Goal: Task Accomplishment & Management: Manage account settings

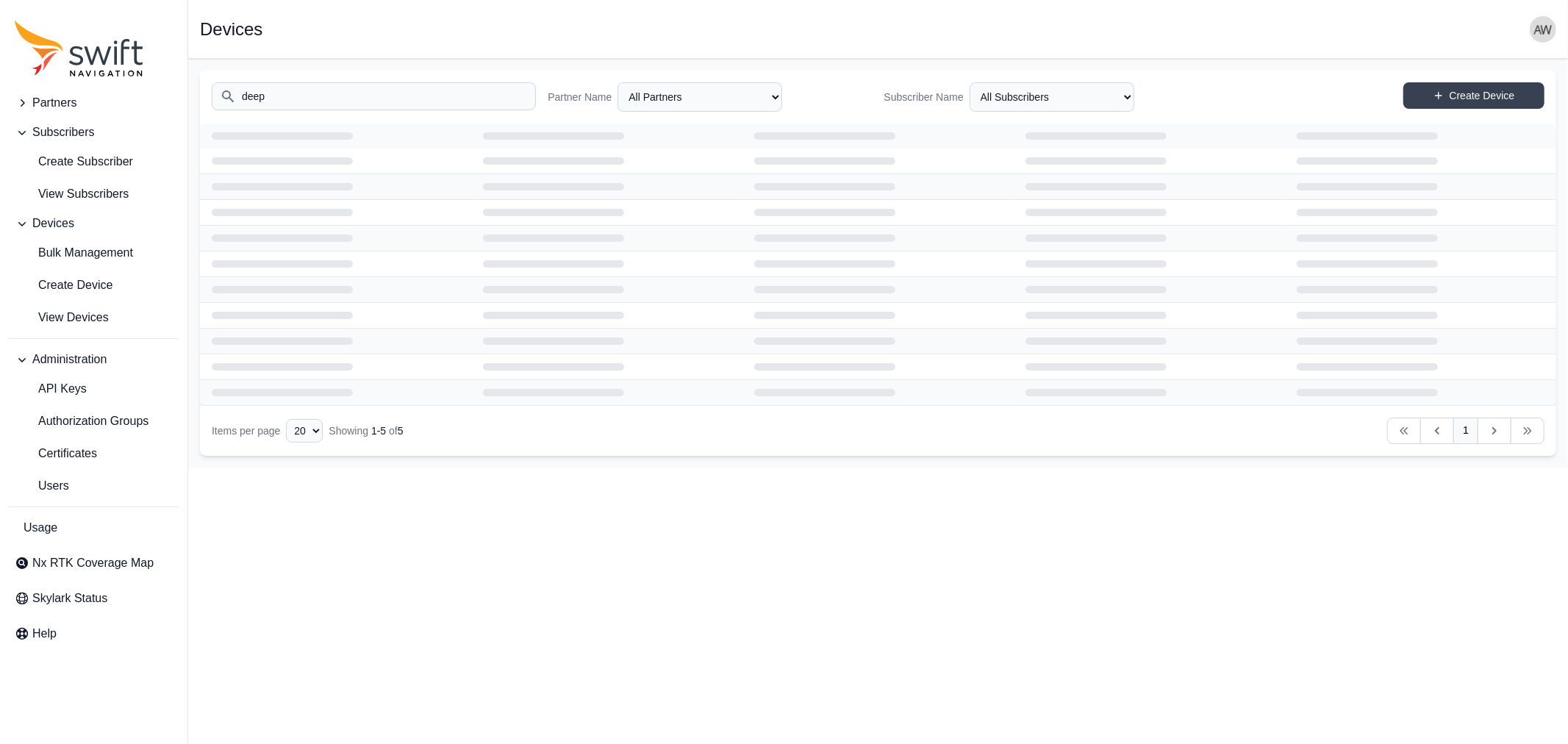
click at [326, 94] on input "deep" at bounding box center [373, 96] width 324 height 28
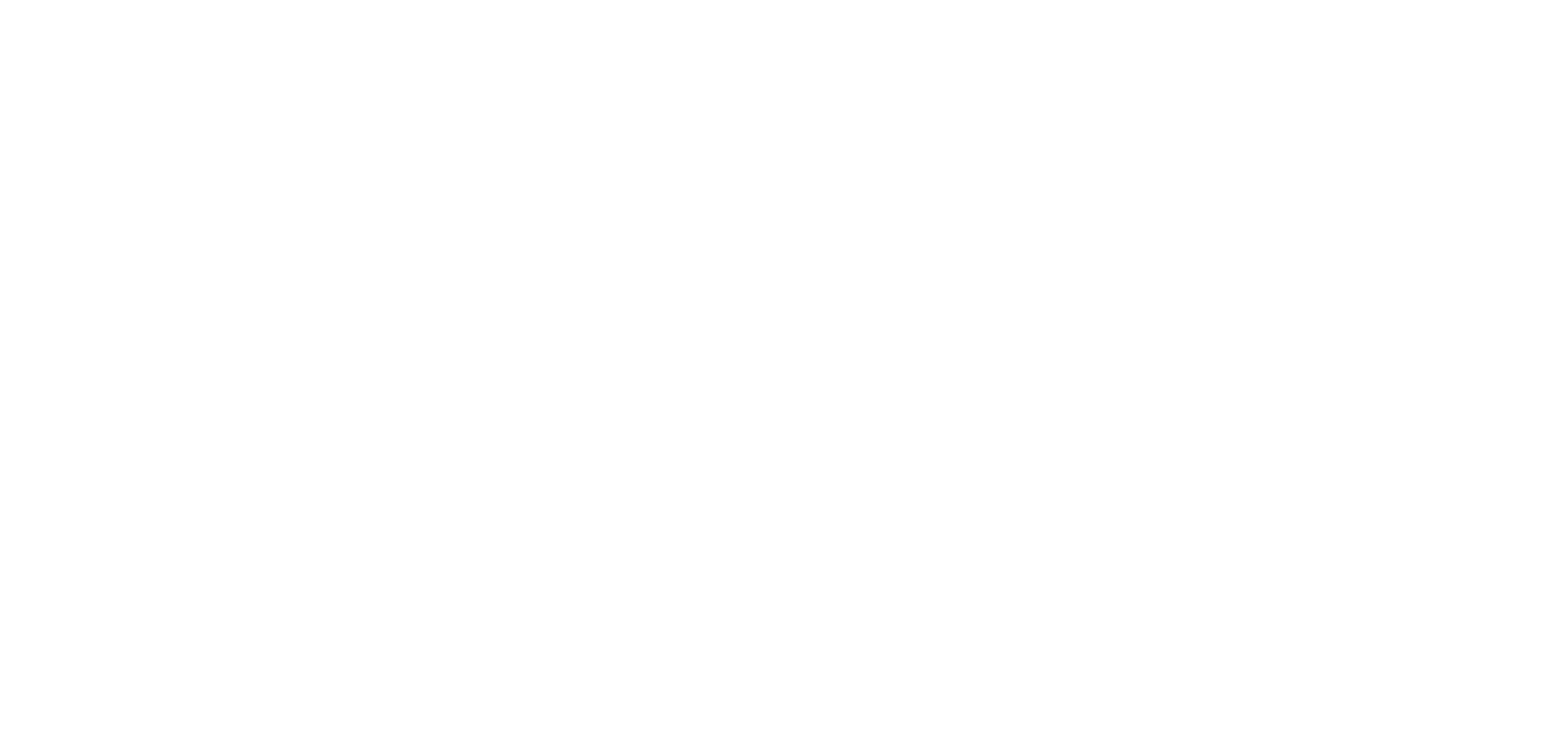
select select
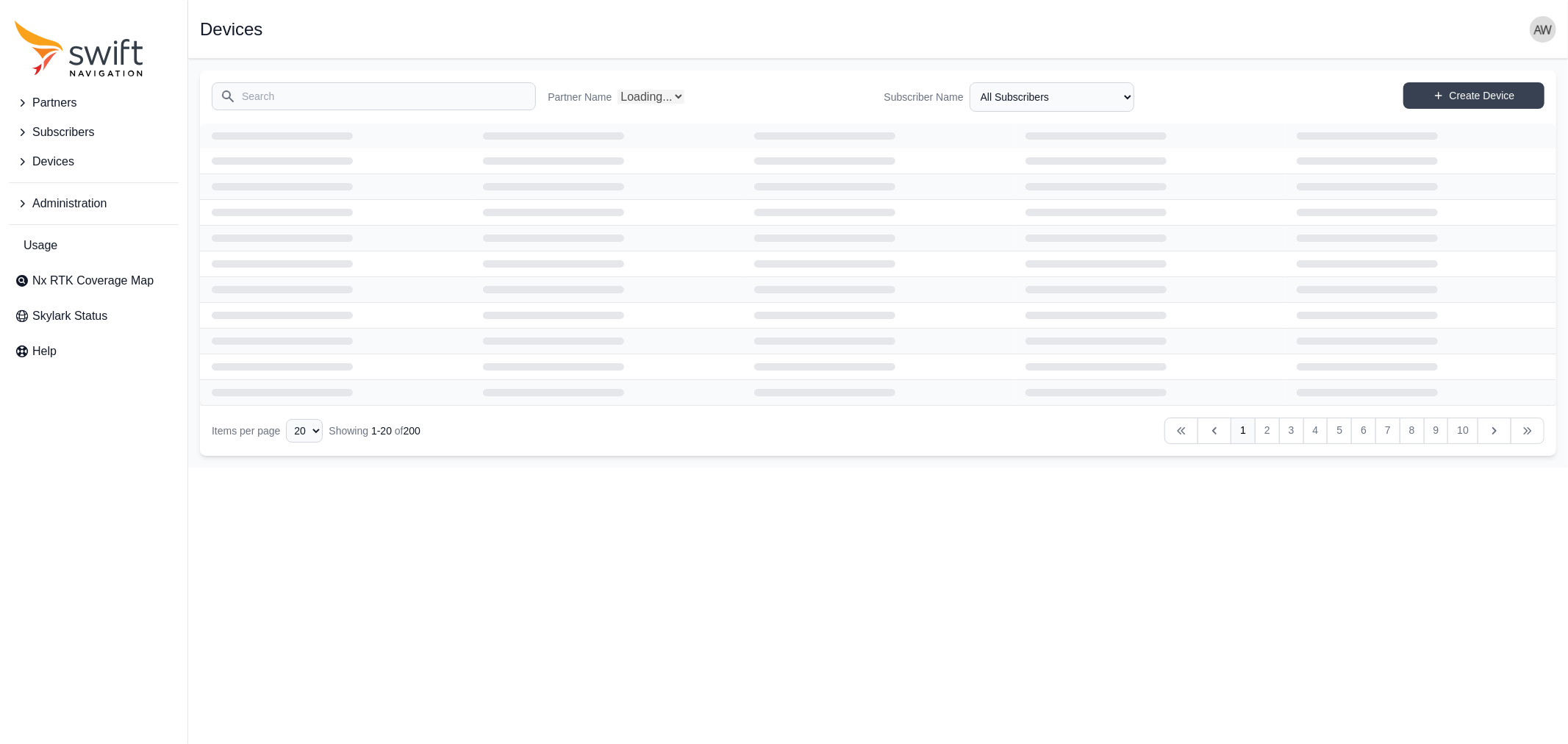
click at [326, 94] on input "Search" at bounding box center [373, 96] width 324 height 28
select select "Partner Name"
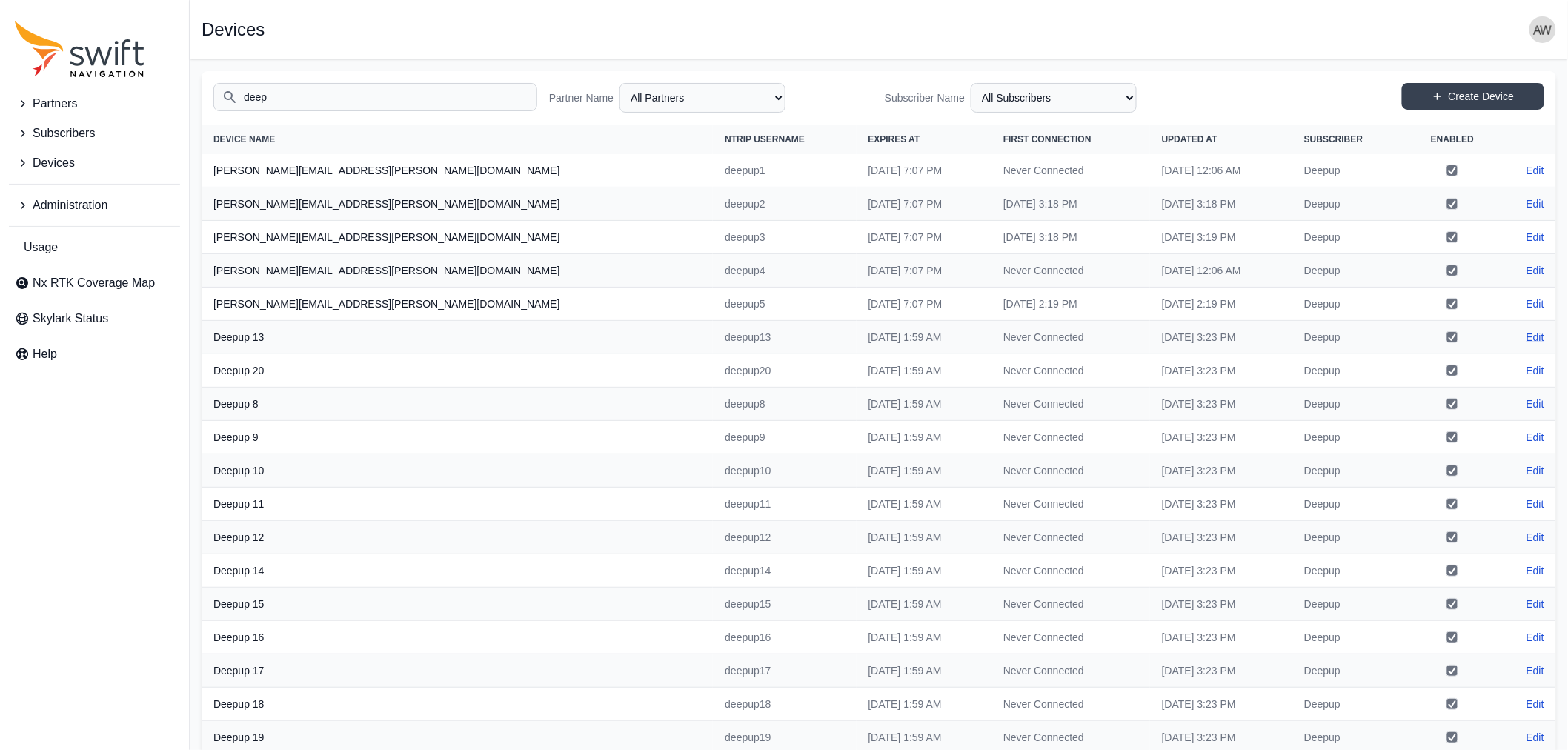
type input "deep"
click at [1543, 336] on link "Edit" at bounding box center [1535, 337] width 18 height 15
select select "ab3272ce-40d0-4c94-a524-96a758ab755c"
select select "7b935e3f-0643-46c8-a04f-ff7d1cb906a2"
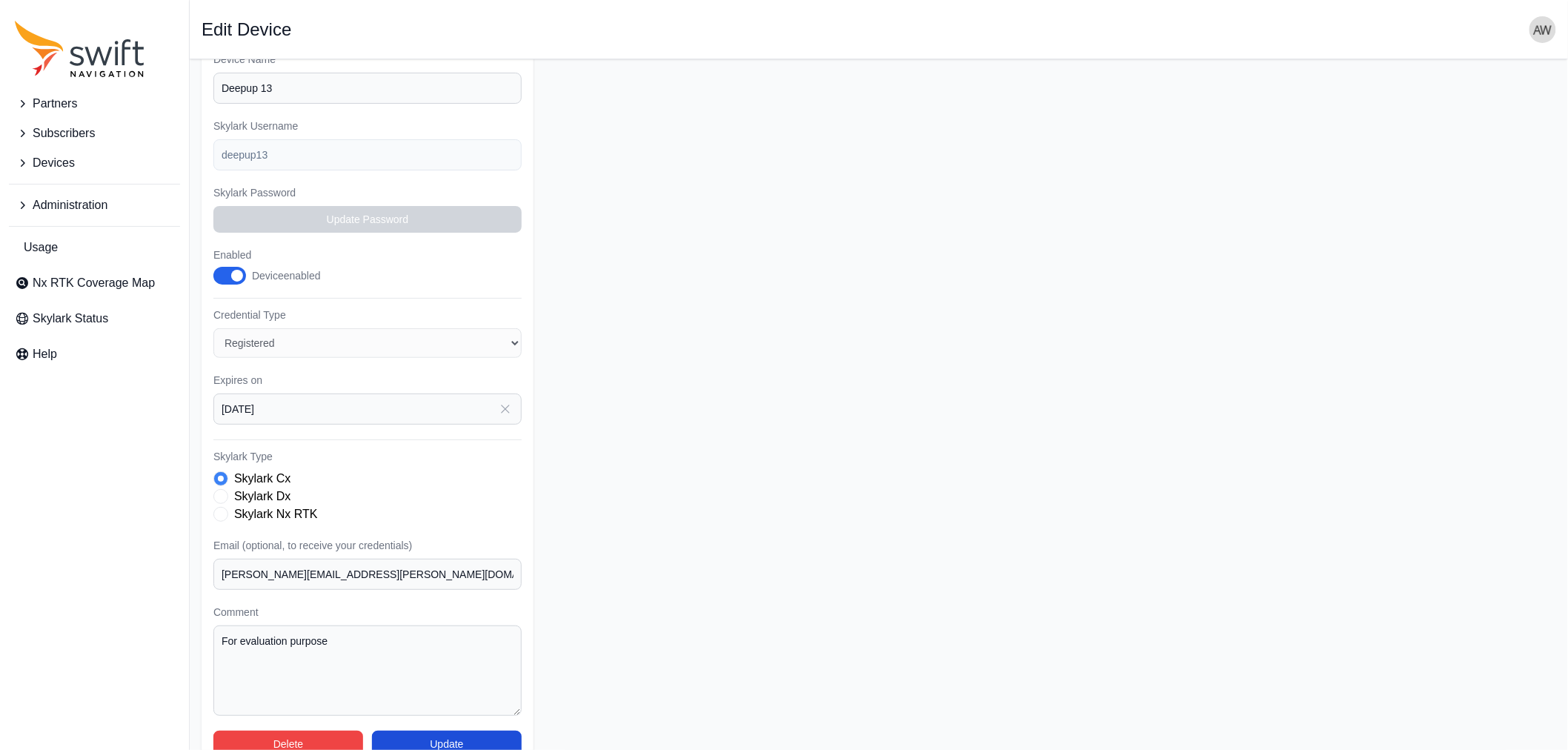
scroll to position [226, 0]
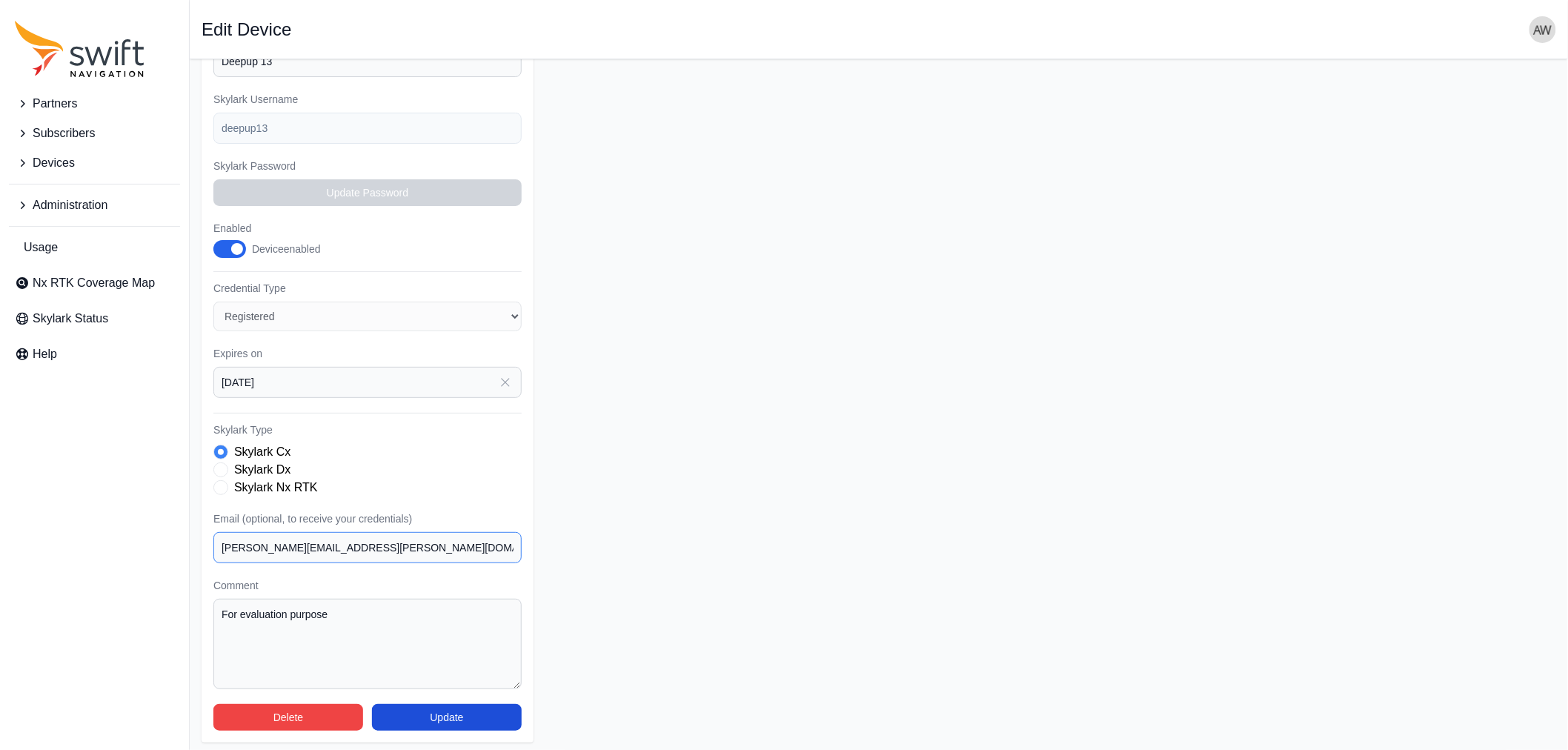
drag, startPoint x: 373, startPoint y: 544, endPoint x: 135, endPoint y: 545, distance: 238.0
click at [135, 545] on div "Partners Subscribers Devices Administration Usage Nx RTK Coverage Map Skylark S…" at bounding box center [784, 293] width 1568 height 922
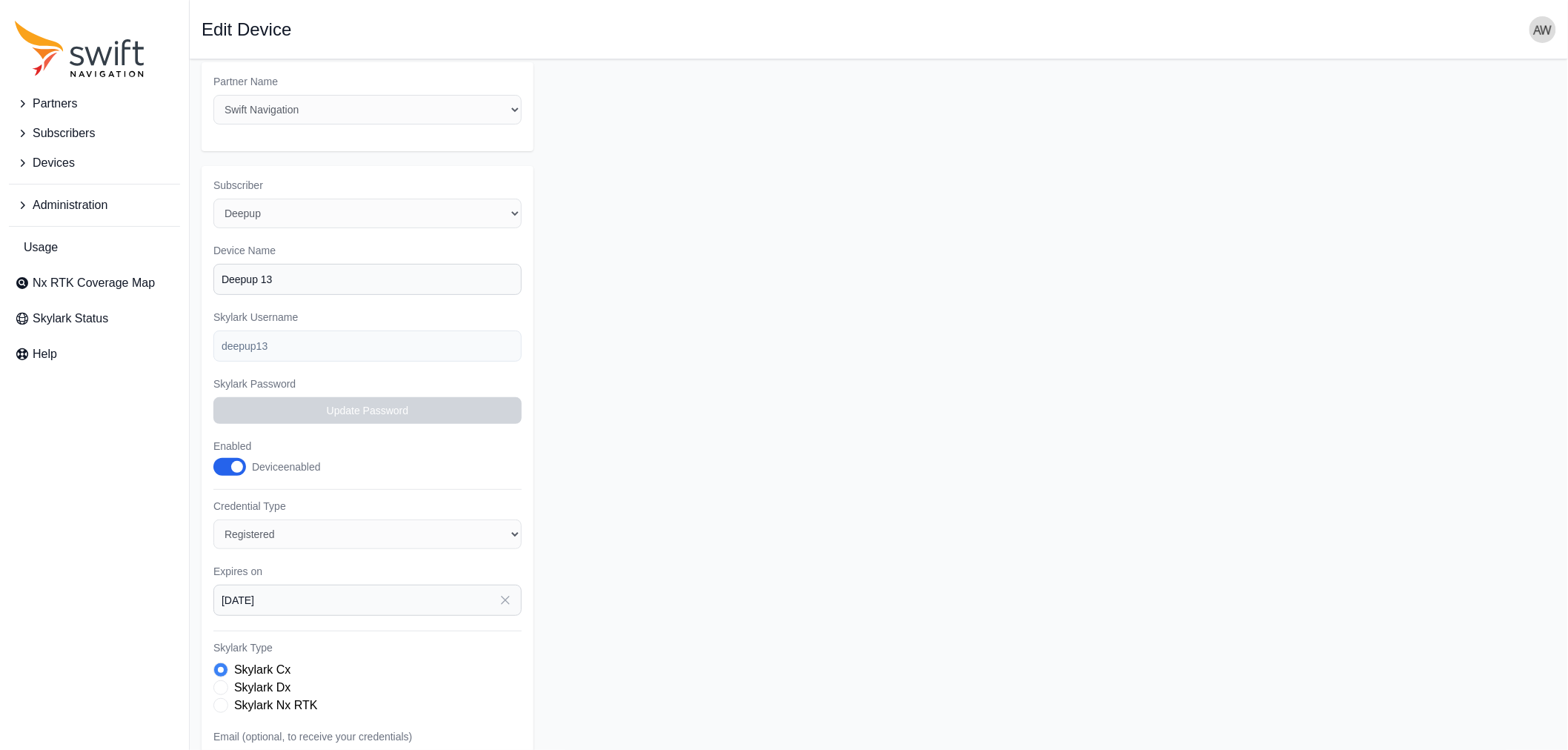
scroll to position [0, 0]
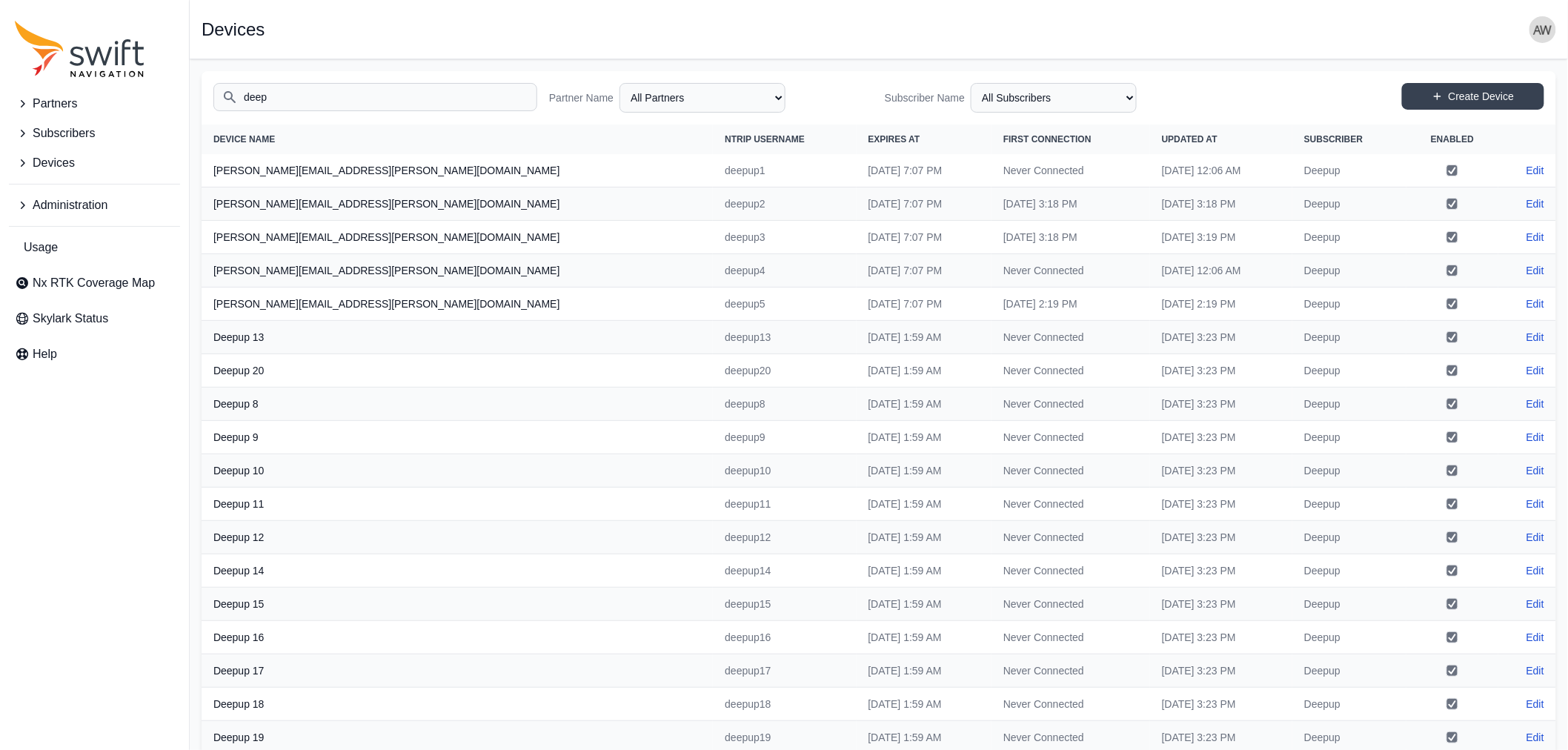
click at [327, 100] on input "deep" at bounding box center [375, 97] width 324 height 28
click at [1538, 169] on link "Edit" at bounding box center [1535, 171] width 18 height 15
select select "ab3272ce-40d0-4c94-a524-96a758ab755c"
select select "7b935e3f-0643-46c8-a04f-ff7d1cb906a2"
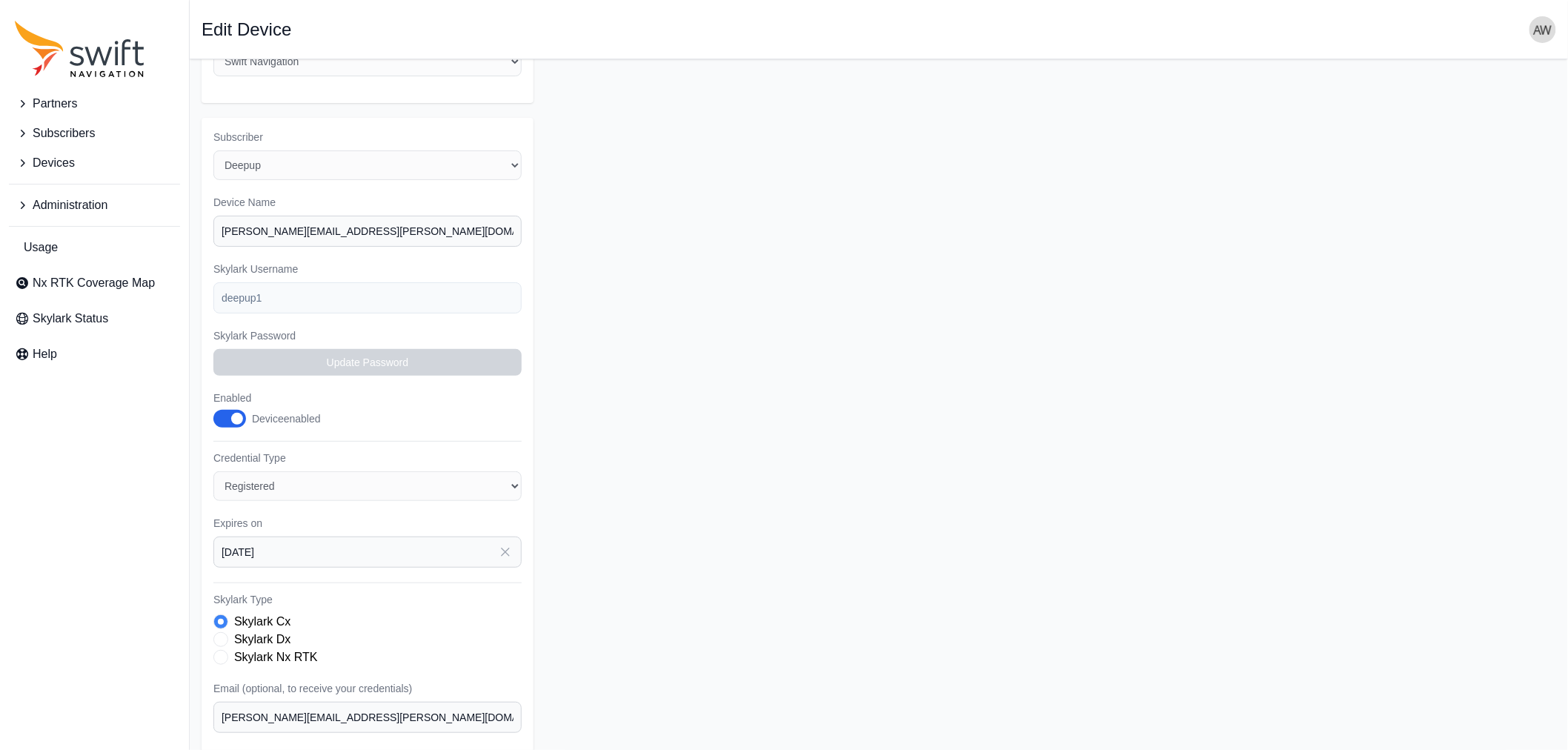
scroll to position [226, 0]
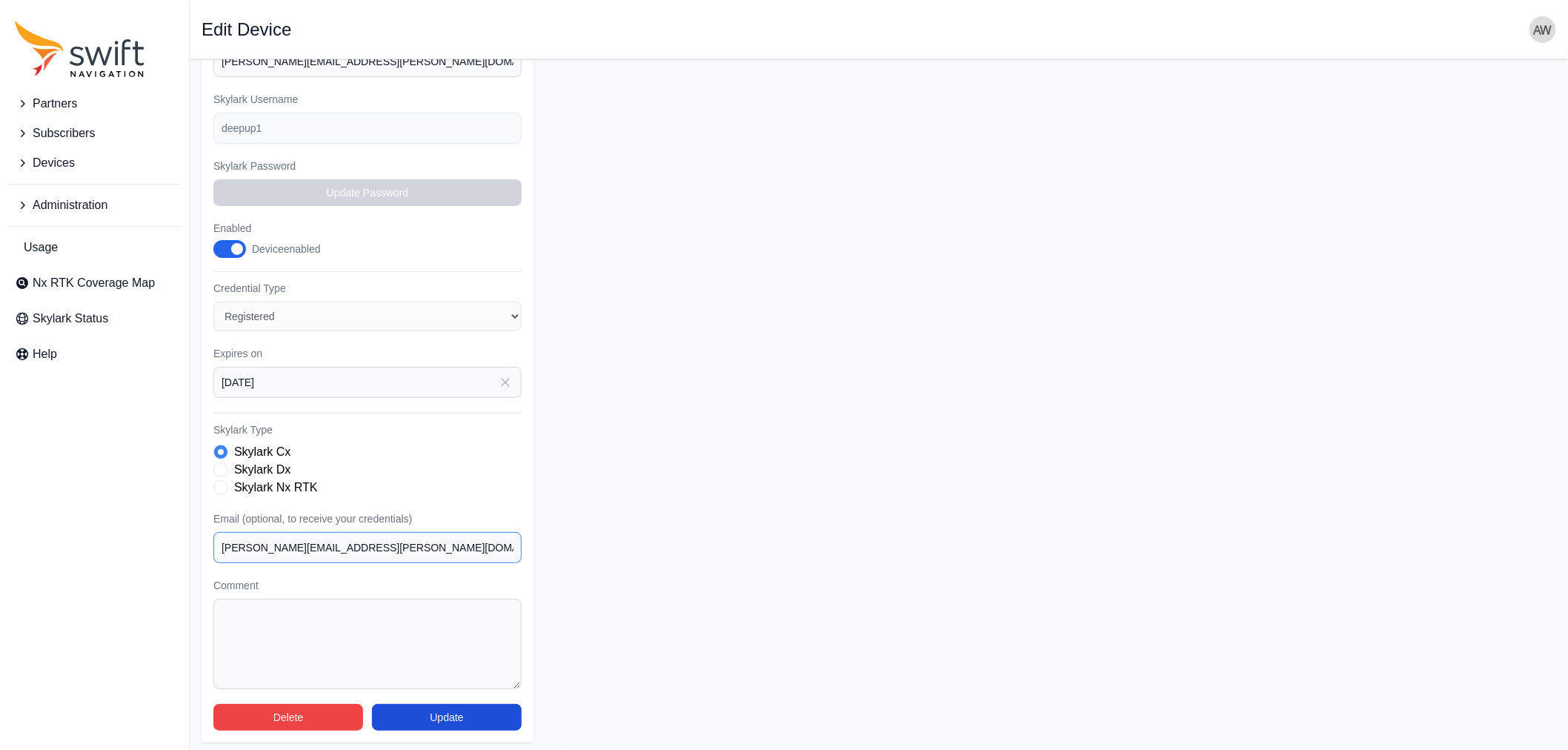
drag, startPoint x: 359, startPoint y: 544, endPoint x: 190, endPoint y: 542, distance: 169.0
click at [190, 542] on main "Open sidebar Edit Device Partner Name Select a Partner AlpsAlpine Asensing Bad …" at bounding box center [878, 293] width 1378 height 922
paste input "ferdinand.lange"
type input "ferdinand.langer@deepup.de"
click at [465, 713] on button "Update" at bounding box center [447, 717] width 150 height 27
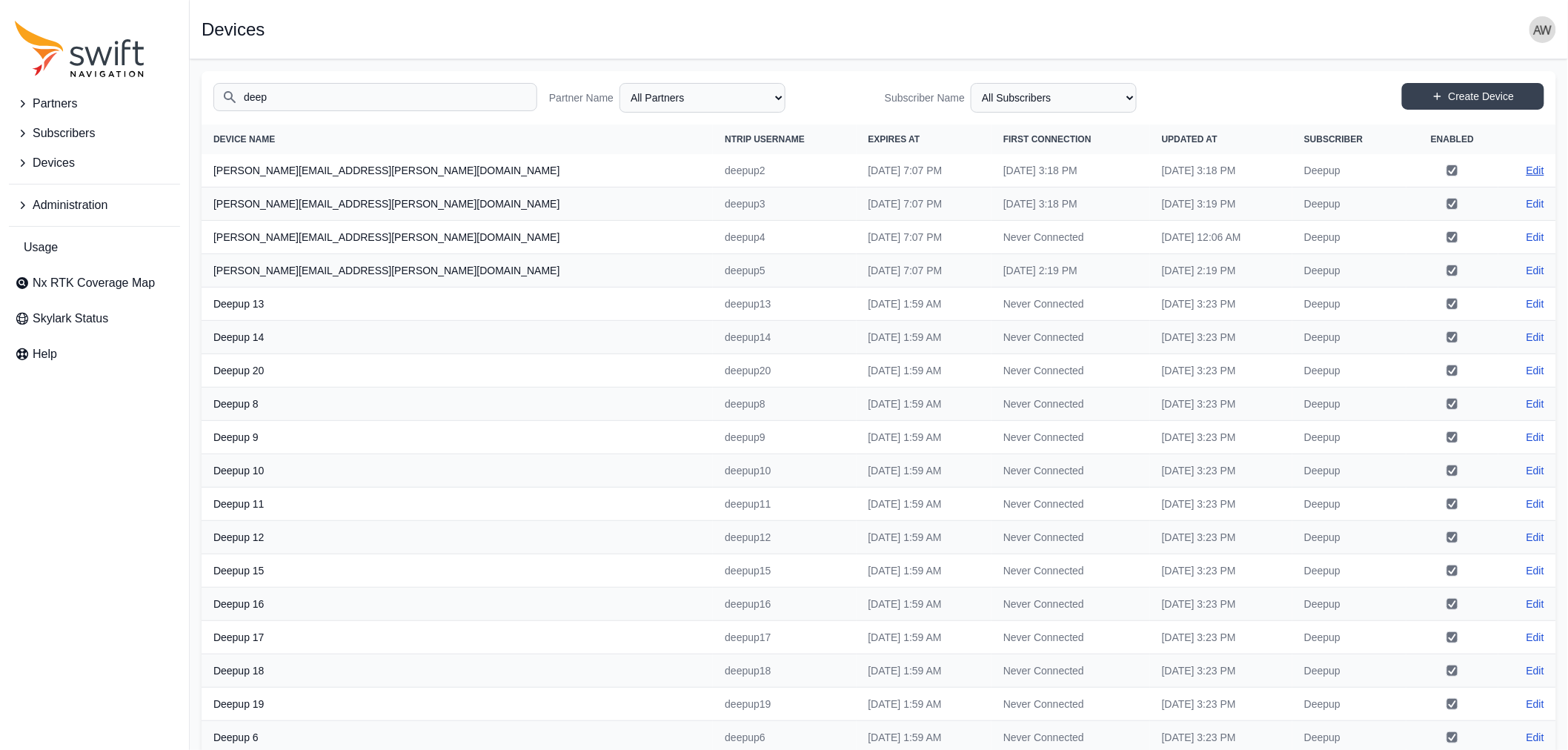
click at [1535, 169] on link "Edit" at bounding box center [1535, 171] width 18 height 15
select select "ab3272ce-40d0-4c94-a524-96a758ab755c"
select select "7b935e3f-0643-46c8-a04f-ff7d1cb906a2"
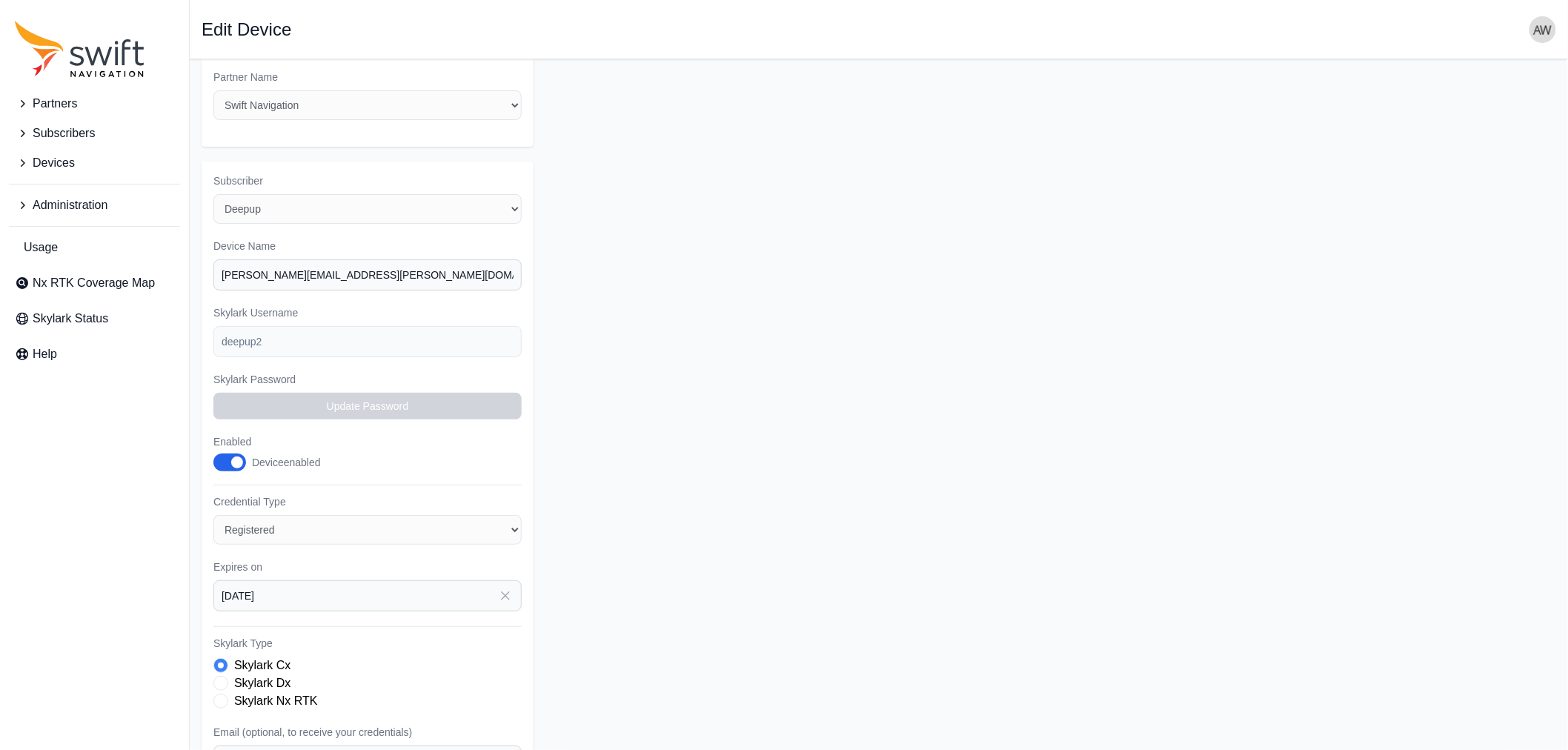
scroll to position [226, 0]
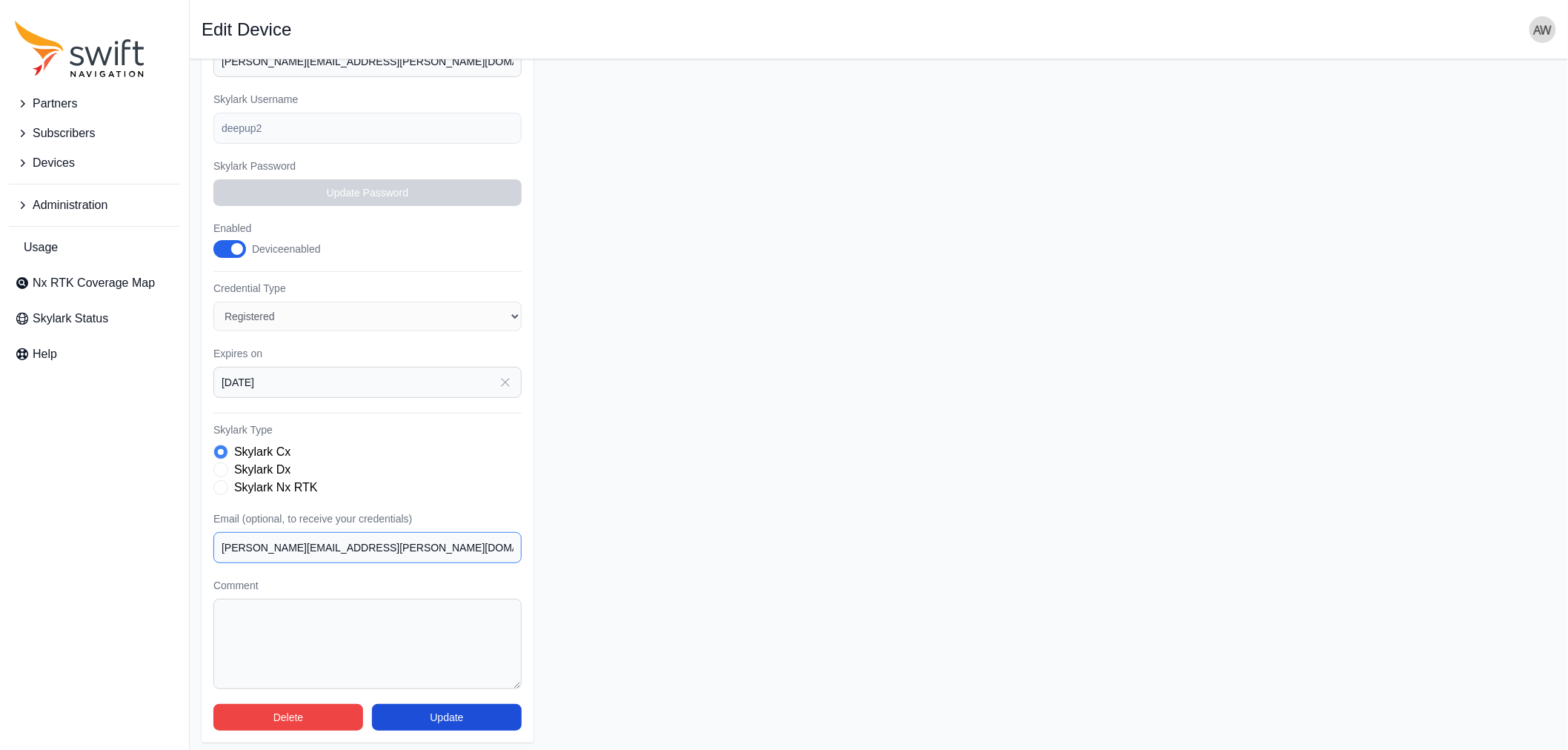
drag, startPoint x: 379, startPoint y: 537, endPoint x: 146, endPoint y: 537, distance: 233.0
click at [146, 537] on div "Partners Subscribers Devices Administration Usage Nx RTK Coverage Map Skylark S…" at bounding box center [784, 293] width 1568 height 922
paste input "ferdinand.lange"
type input "ferdinand.langer@deepup.de"
click at [438, 709] on button "Update" at bounding box center [447, 717] width 150 height 27
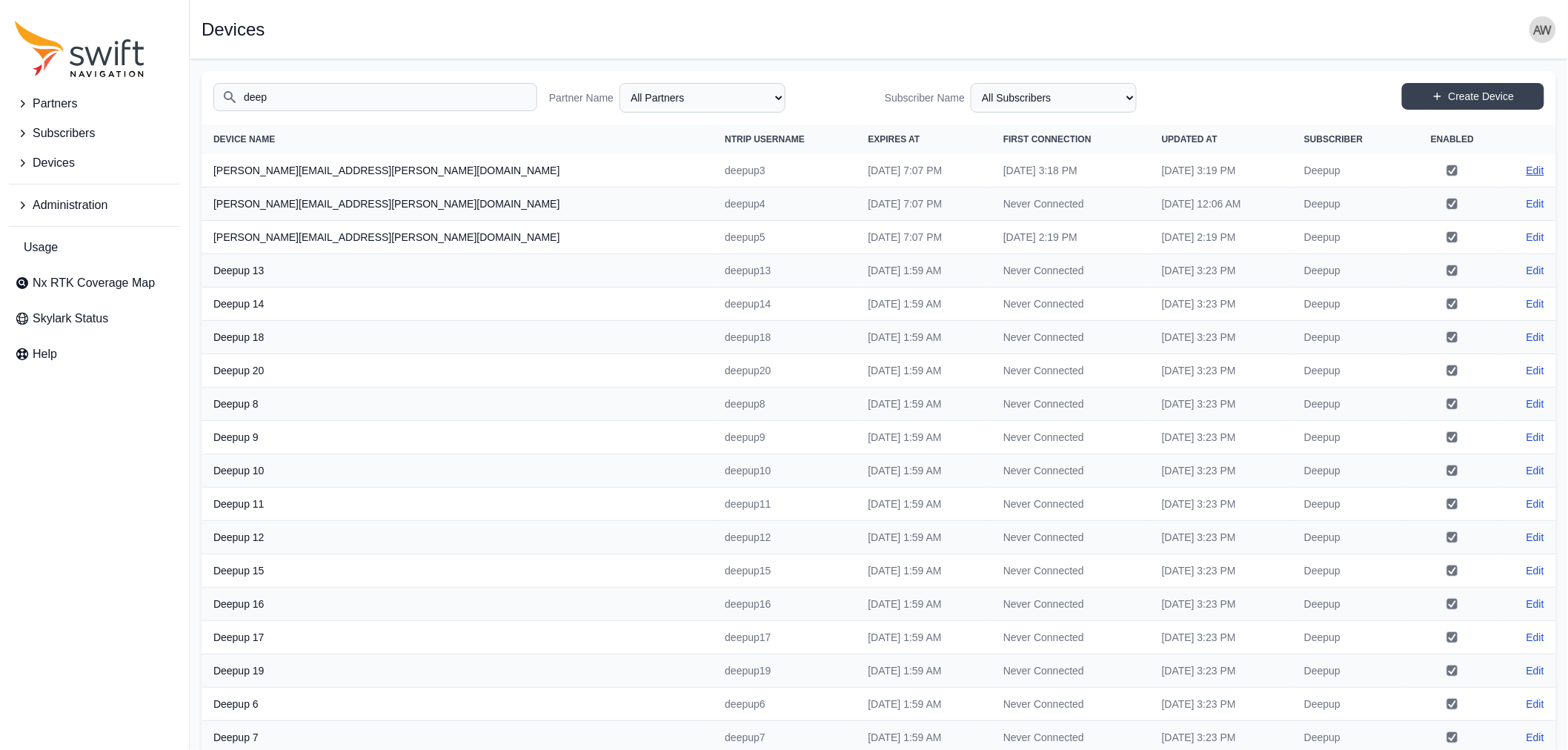
click at [1538, 174] on link "Edit" at bounding box center [1535, 171] width 18 height 15
select select "ab3272ce-40d0-4c94-a524-96a758ab755c"
select select "7b935e3f-0643-46c8-a04f-ff7d1cb906a2"
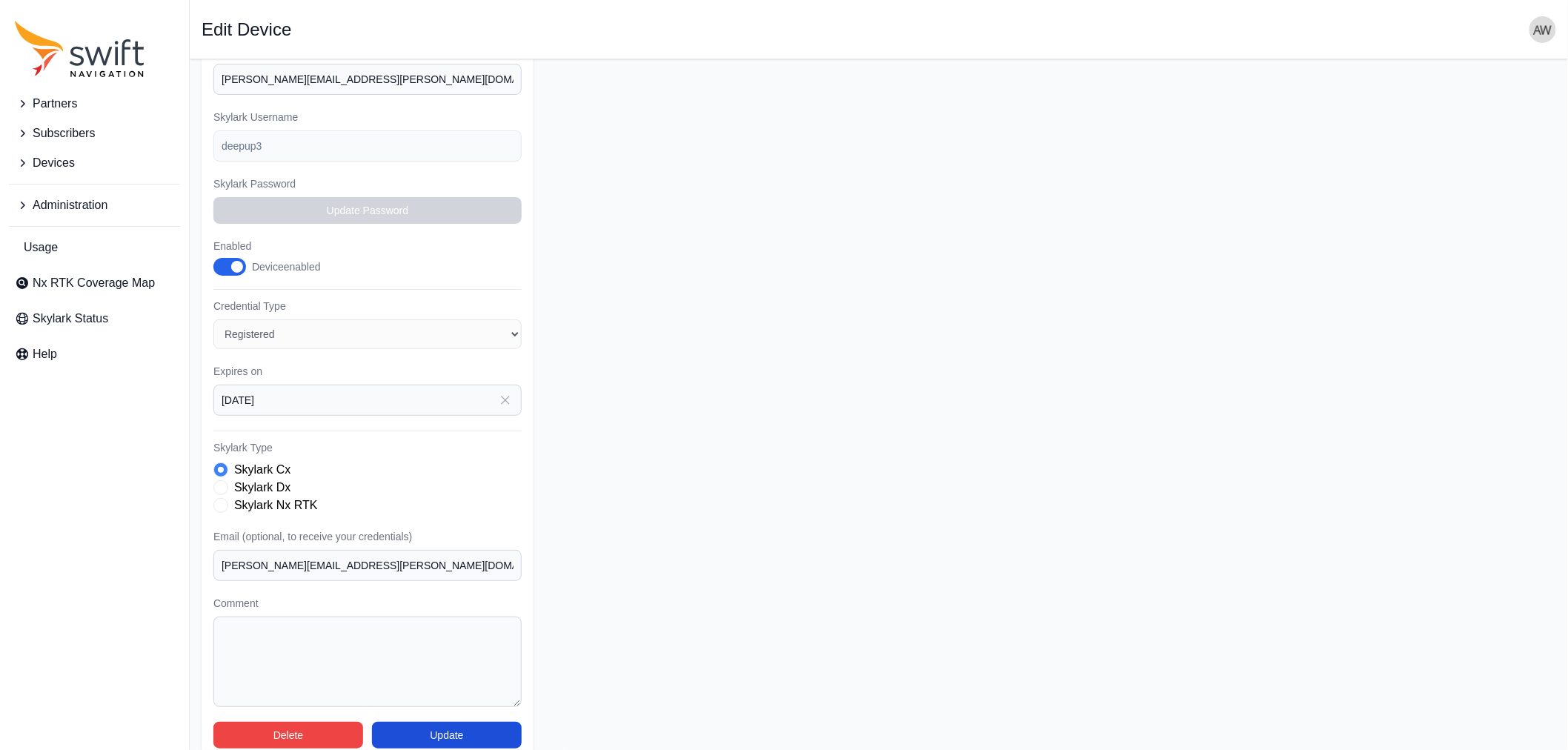
scroll to position [226, 0]
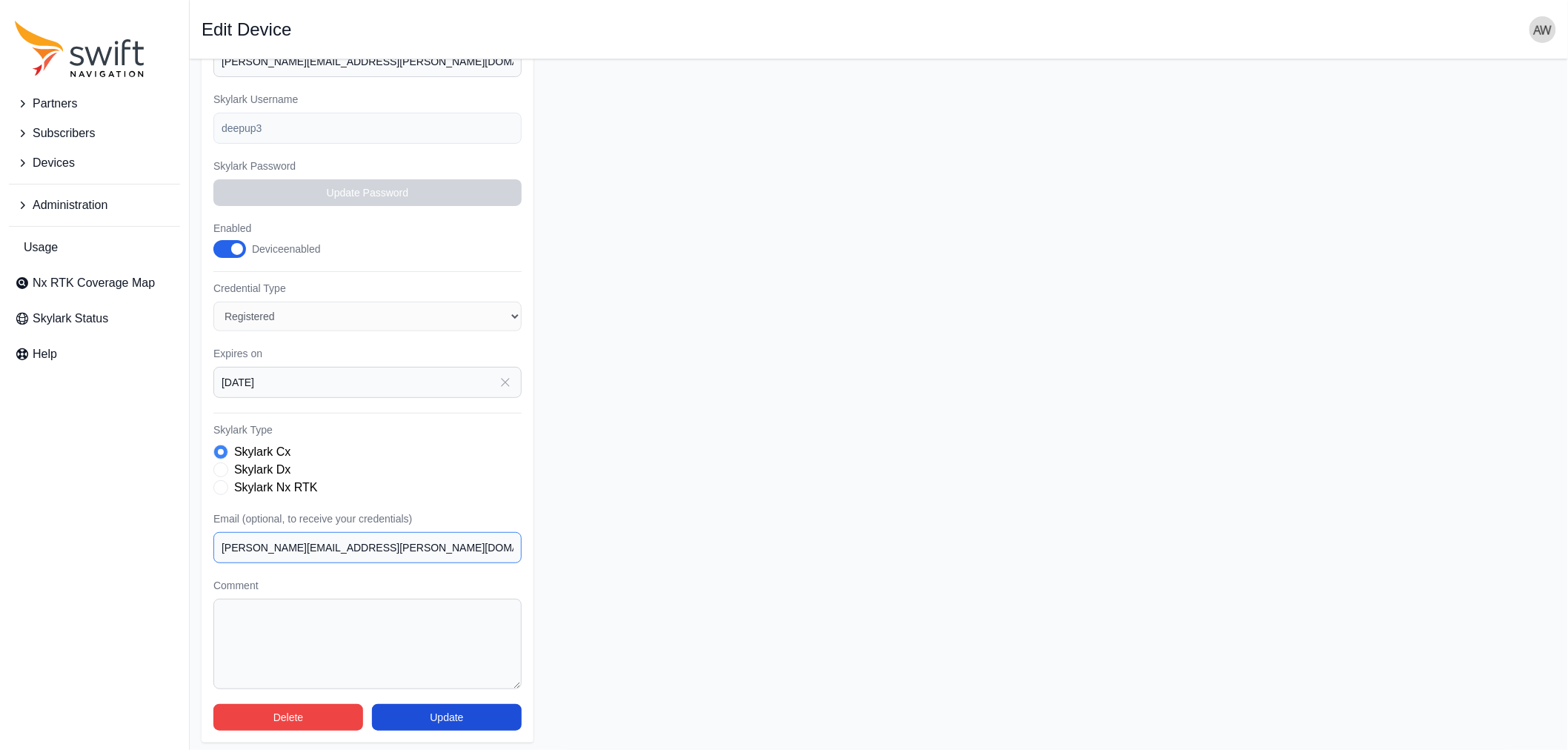
drag, startPoint x: 349, startPoint y: 543, endPoint x: 178, endPoint y: 532, distance: 171.4
click at [178, 532] on div "Partners Subscribers Devices Administration Usage Nx RTK Coverage Map Skylark S…" at bounding box center [784, 293] width 1568 height 922
paste input "ferdinand.lange"
type input "ferdinand.langer@deepup.de"
click at [451, 713] on button "Update" at bounding box center [447, 717] width 150 height 27
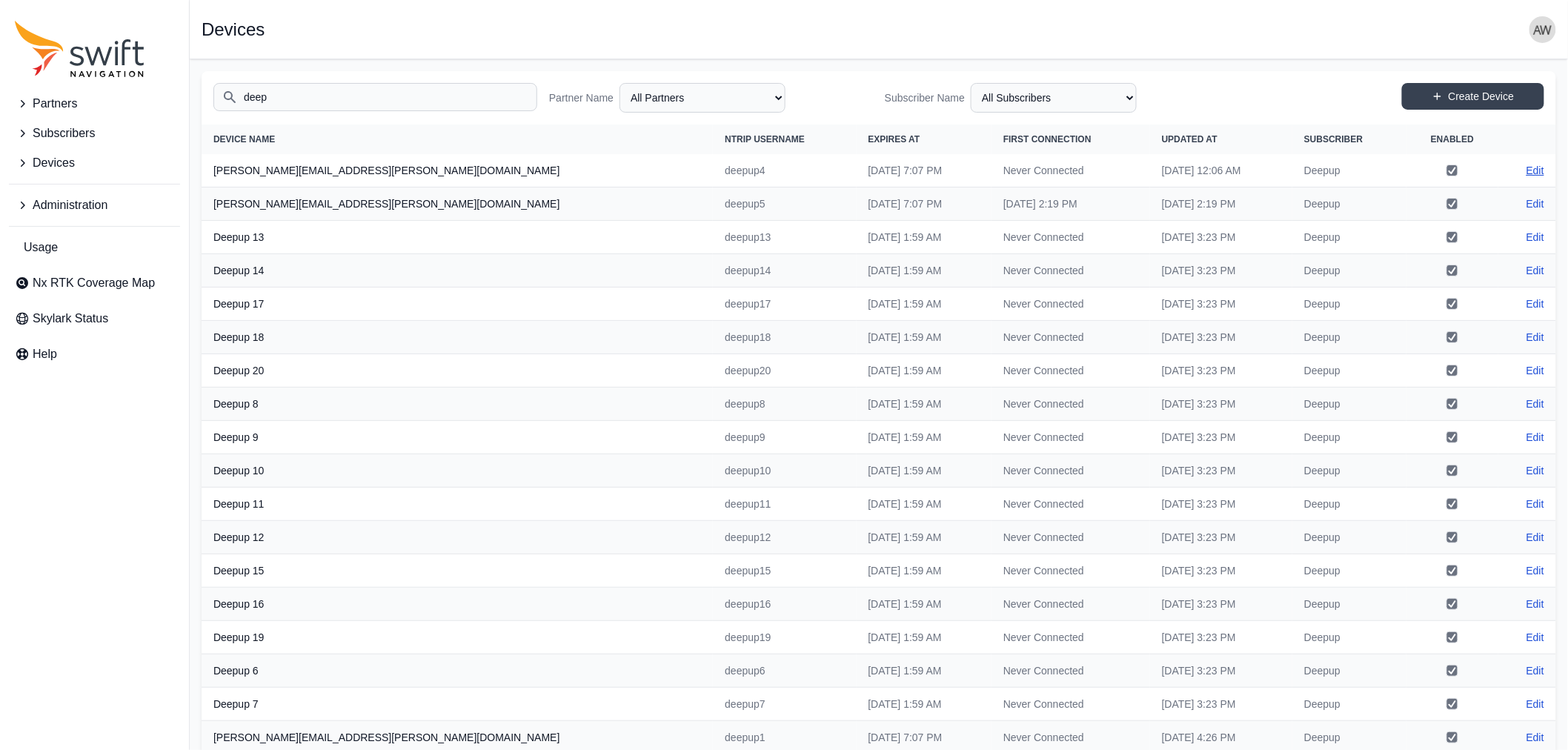
click at [1538, 169] on link "Edit" at bounding box center [1535, 171] width 18 height 15
select select "ab3272ce-40d0-4c94-a524-96a758ab755c"
select select "7b935e3f-0643-46c8-a04f-ff7d1cb906a2"
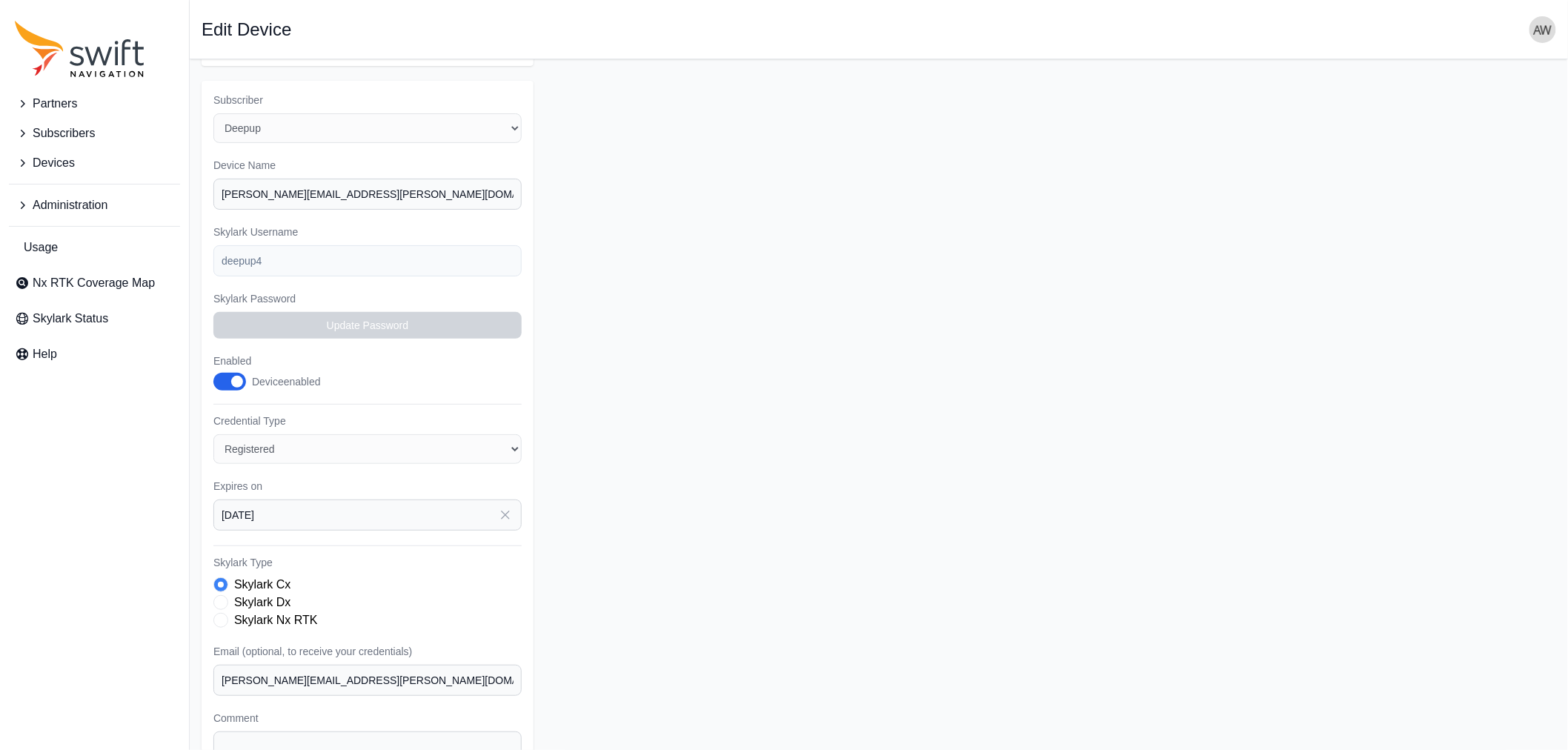
scroll to position [226, 0]
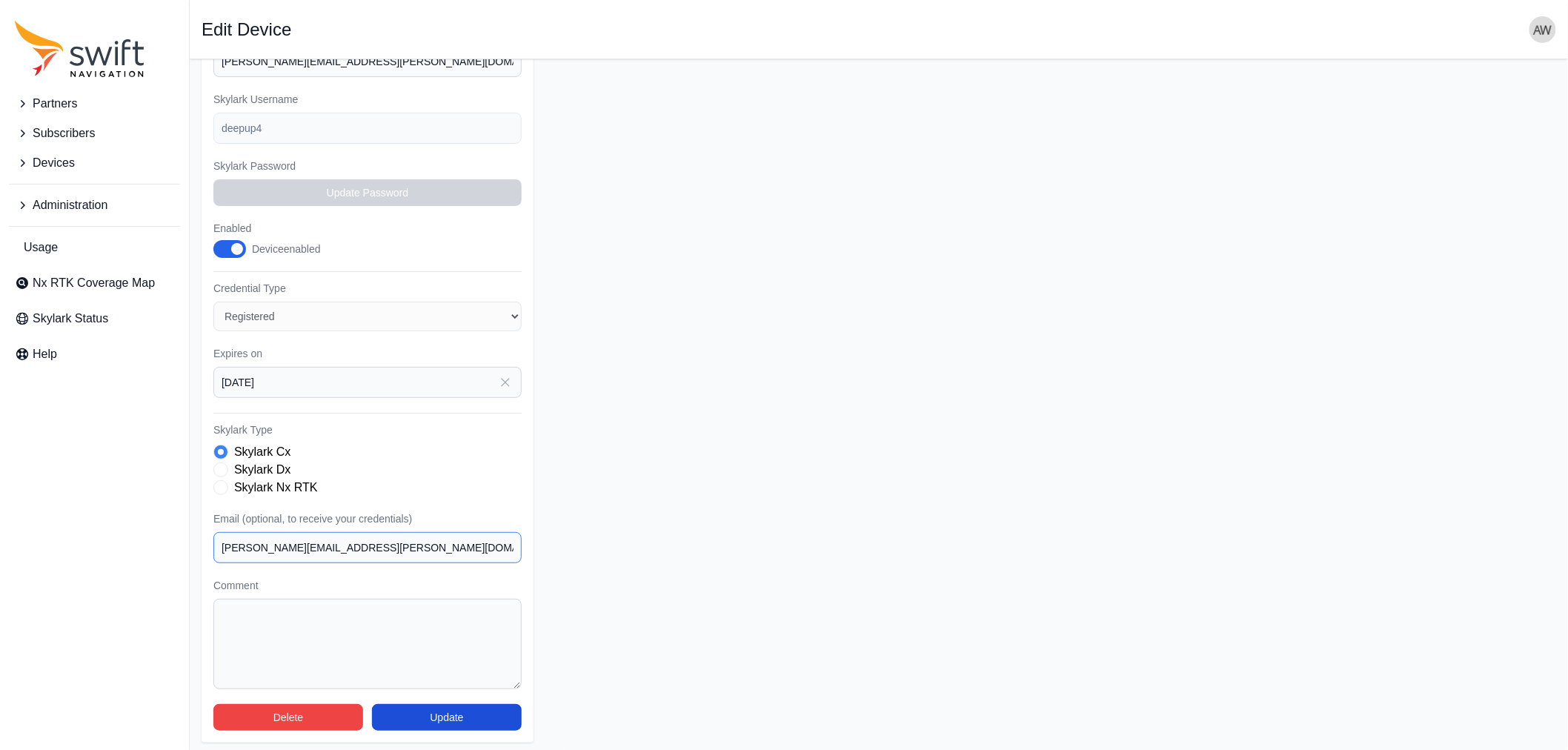
drag, startPoint x: 352, startPoint y: 545, endPoint x: 177, endPoint y: 545, distance: 175.0
click at [177, 545] on div "Partners Subscribers Devices Administration Usage Nx RTK Coverage Map Skylark S…" at bounding box center [784, 293] width 1568 height 922
paste input "ferdinand.lange"
type input "ferdinand.langer@deepup.de"
click at [468, 708] on button "Update" at bounding box center [447, 717] width 150 height 27
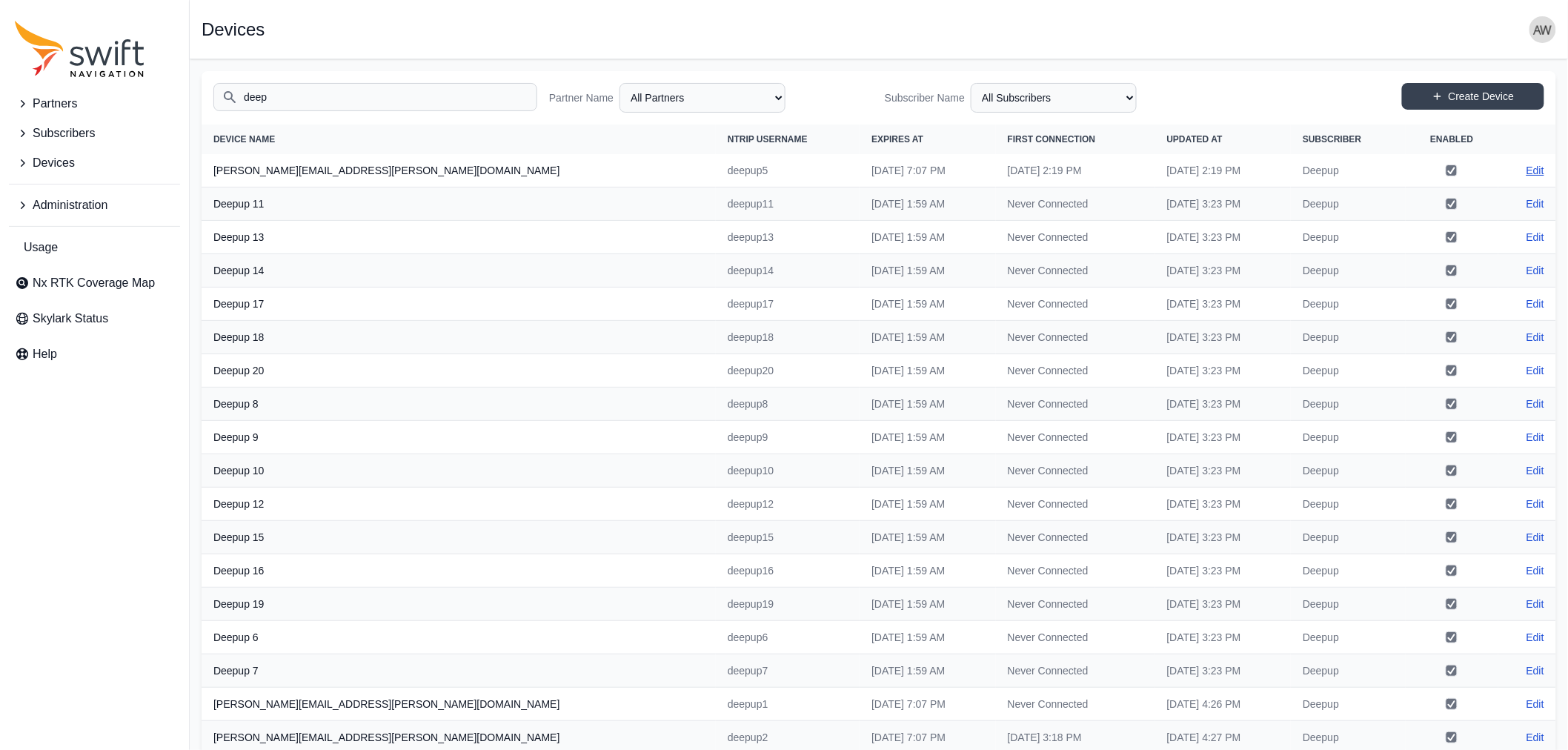
click at [1536, 171] on link "Edit" at bounding box center [1535, 171] width 18 height 15
select select "ab3272ce-40d0-4c94-a524-96a758ab755c"
select select "7b935e3f-0643-46c8-a04f-ff7d1cb906a2"
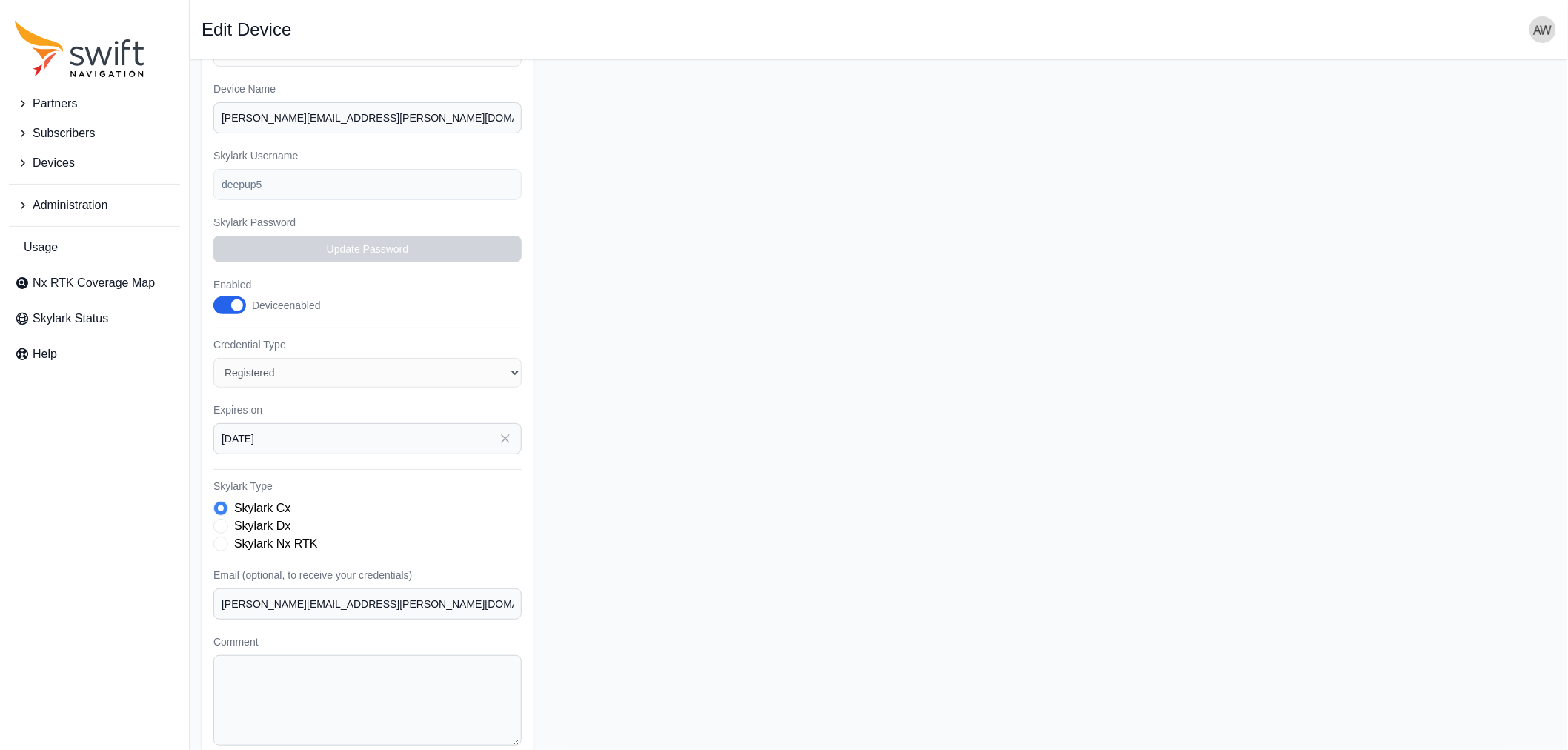
scroll to position [226, 0]
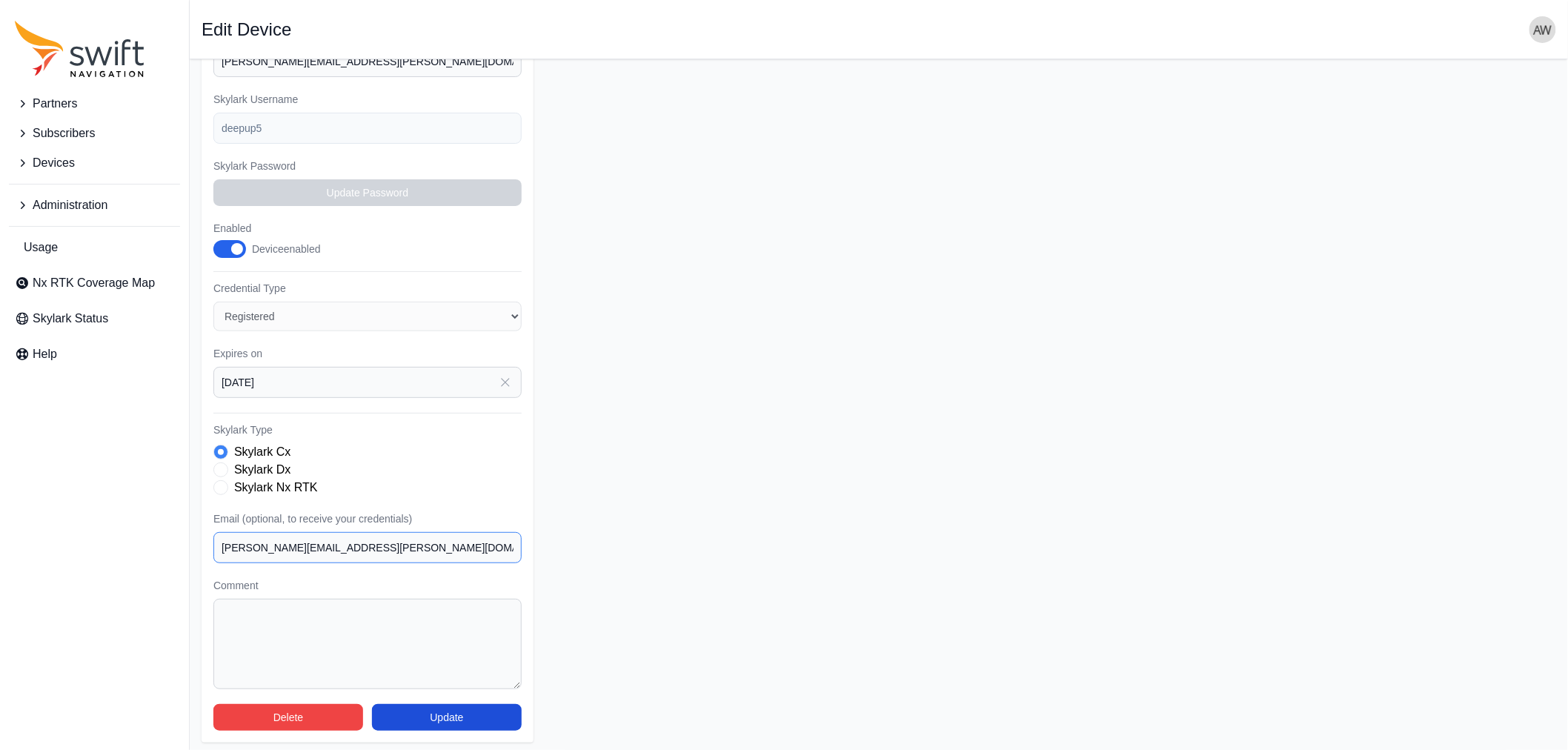
drag, startPoint x: 363, startPoint y: 542, endPoint x: 177, endPoint y: 538, distance: 186.0
click at [177, 538] on div "Partners Subscribers Devices Administration Usage Nx RTK Coverage Map Skylark S…" at bounding box center [784, 293] width 1568 height 922
paste input "ferdinand.lange"
type input "ferdinand.langer@deepup.de"
click at [419, 709] on button "Update" at bounding box center [447, 717] width 150 height 27
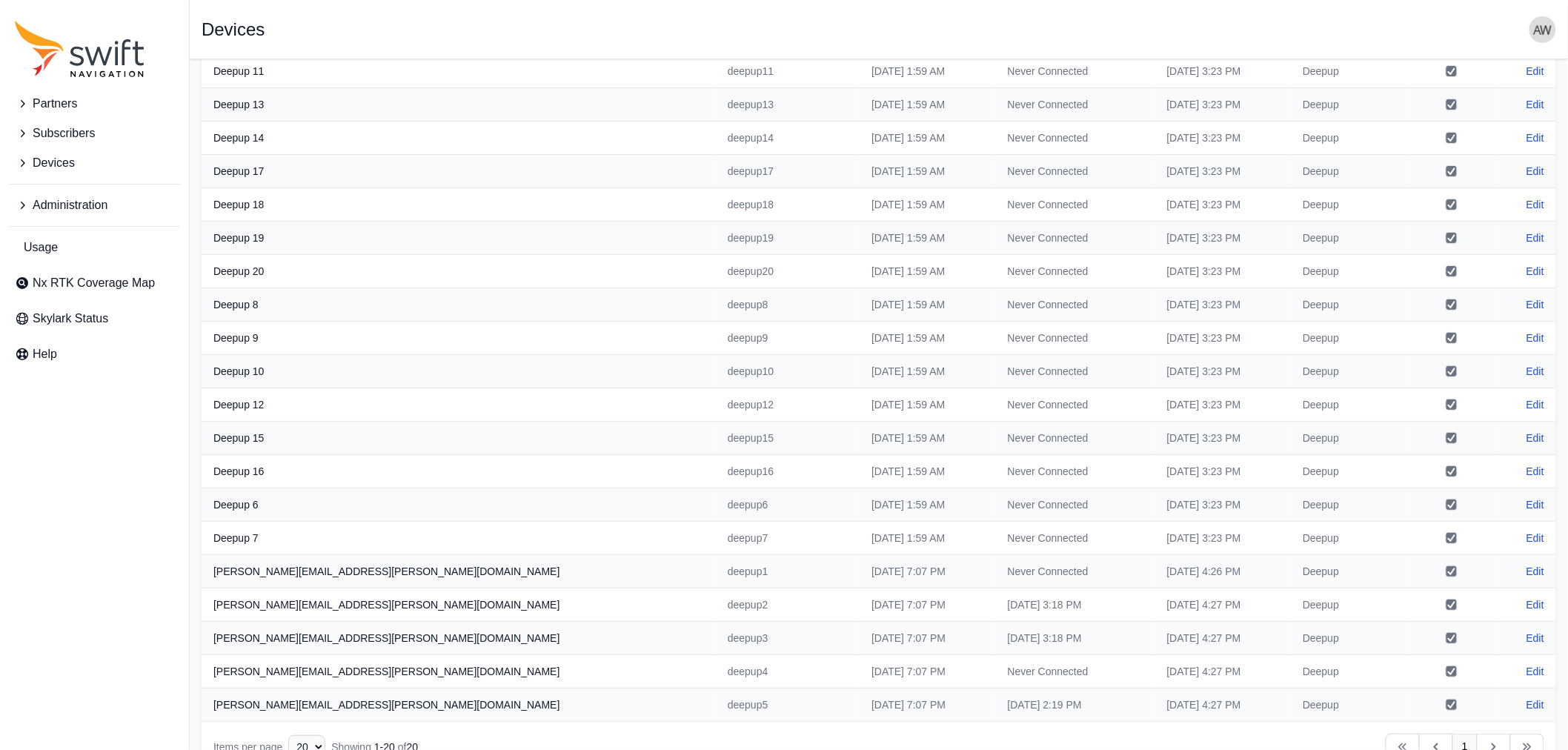
scroll to position [134, 0]
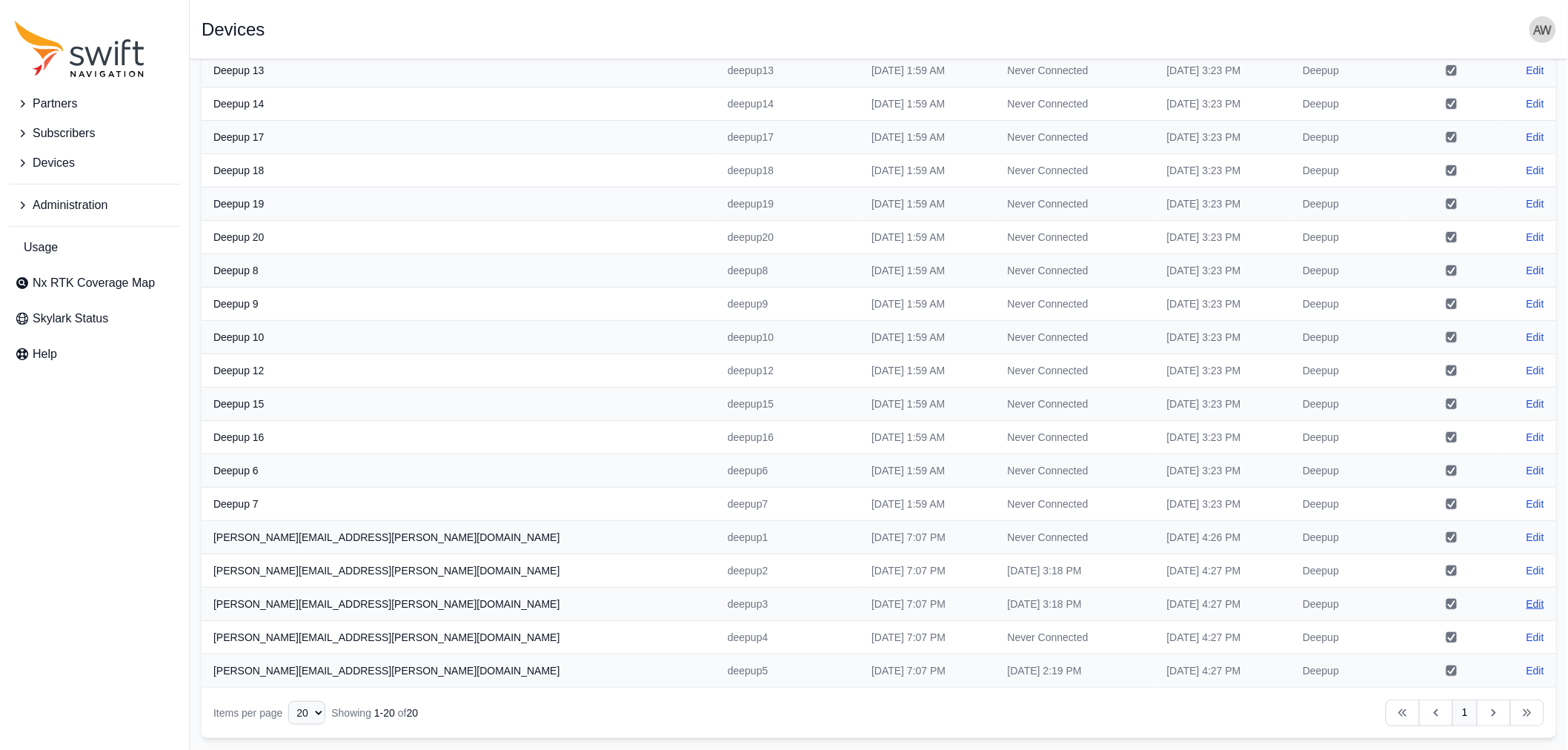
click at [1540, 604] on link "Edit" at bounding box center [1535, 604] width 18 height 15
select select "ab3272ce-40d0-4c94-a524-96a758ab755c"
select select "7b935e3f-0643-46c8-a04f-ff7d1cb906a2"
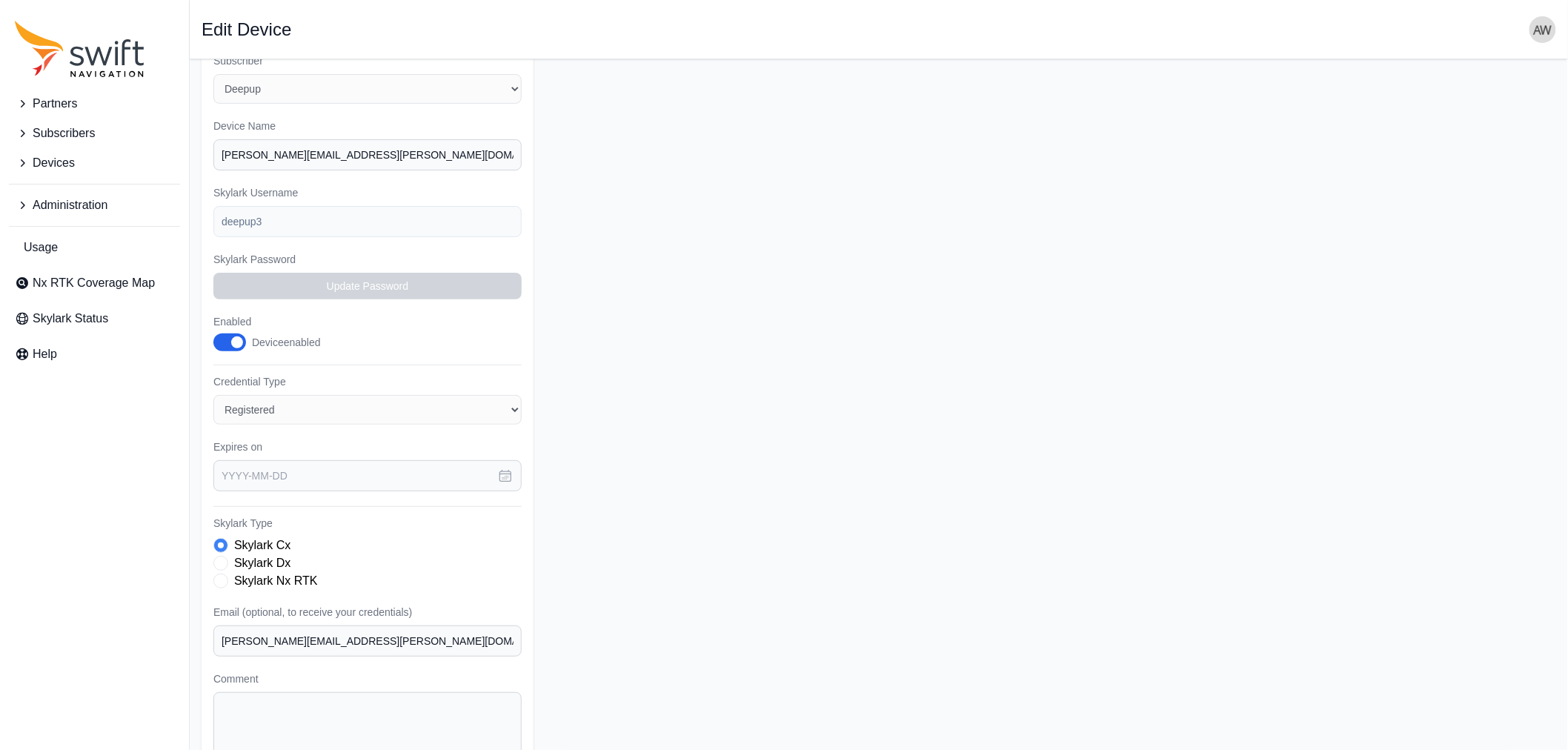
type input "2025-12-31"
